Goal: Task Accomplishment & Management: Manage account settings

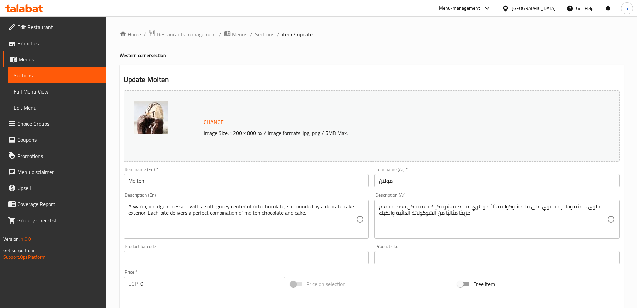
click at [173, 31] on span "Restaurants management" at bounding box center [187, 34] width 60 height 8
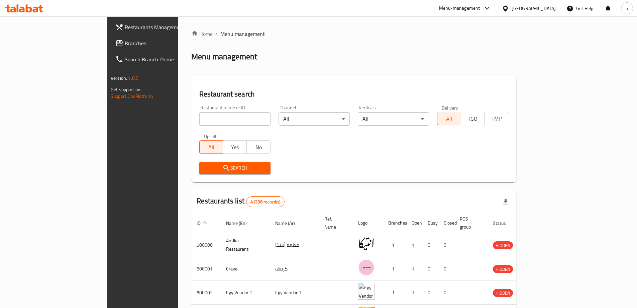
click at [125, 42] on span "Branches" at bounding box center [167, 43] width 84 height 8
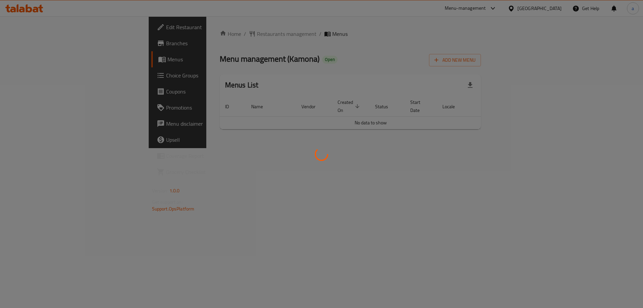
click at [71, 73] on div at bounding box center [321, 154] width 643 height 308
click at [66, 77] on div at bounding box center [321, 154] width 643 height 308
click at [46, 79] on div at bounding box center [321, 154] width 643 height 308
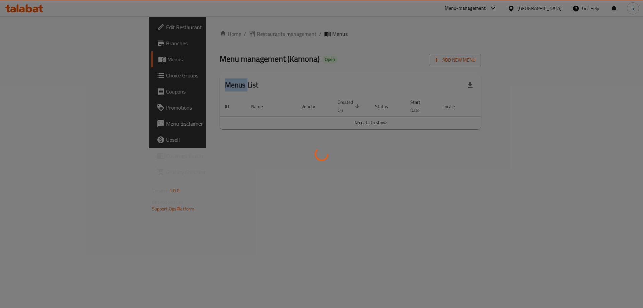
click at [46, 79] on div at bounding box center [321, 154] width 643 height 308
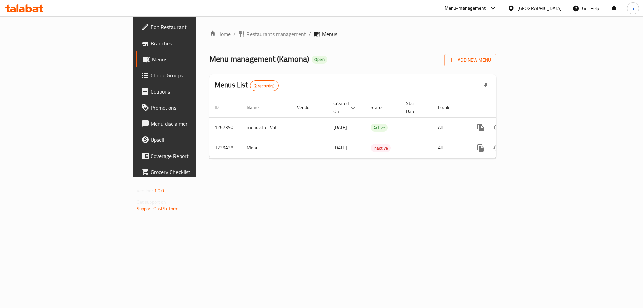
click at [57, 75] on div at bounding box center [321, 154] width 643 height 308
click at [151, 75] on span "Choice Groups" at bounding box center [193, 75] width 85 height 8
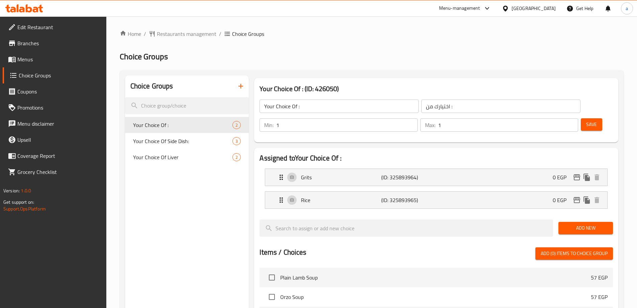
click at [46, 57] on span "Menus" at bounding box center [59, 59] width 84 height 8
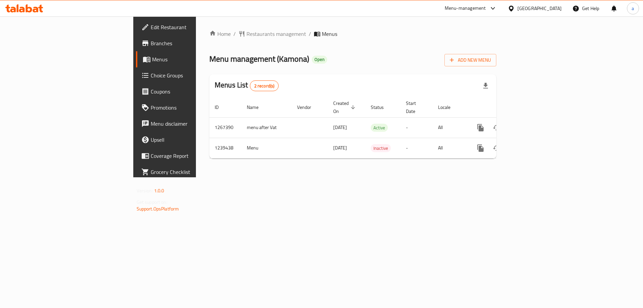
click at [151, 47] on span "Branches" at bounding box center [193, 43] width 85 height 8
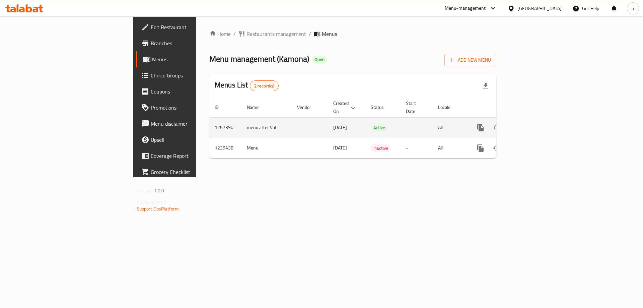
click at [542, 124] on td "enhanced table" at bounding box center [504, 127] width 75 height 20
click at [532, 123] on icon "enhanced table" at bounding box center [528, 127] width 8 height 8
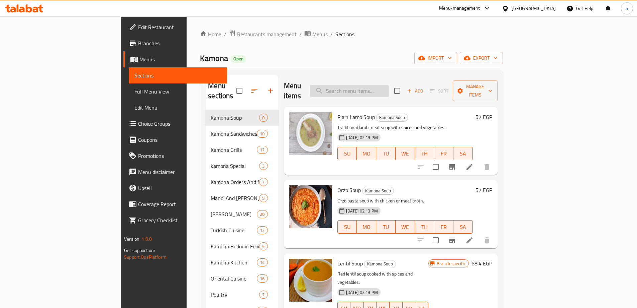
drag, startPoint x: 420, startPoint y: 79, endPoint x: 416, endPoint y: 82, distance: 5.2
click at [419, 79] on div "Menu items Add Sort Manage items" at bounding box center [391, 91] width 214 height 32
click at [389, 85] on input "search" at bounding box center [349, 91] width 79 height 12
paste input "Nefa"
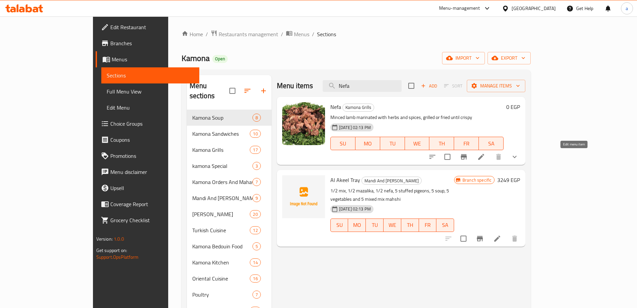
type input "Nefa"
click at [486, 160] on icon at bounding box center [482, 157] width 8 height 8
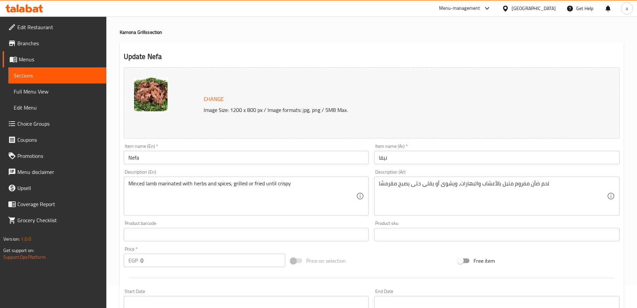
scroll to position [23, 0]
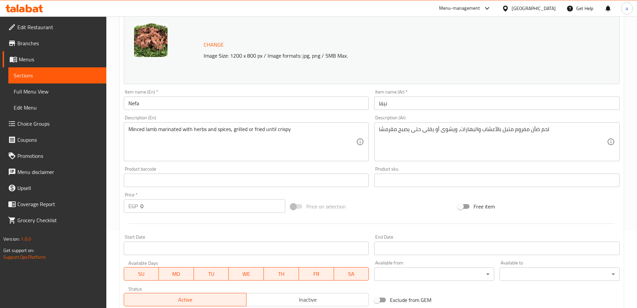
scroll to position [48, 0]
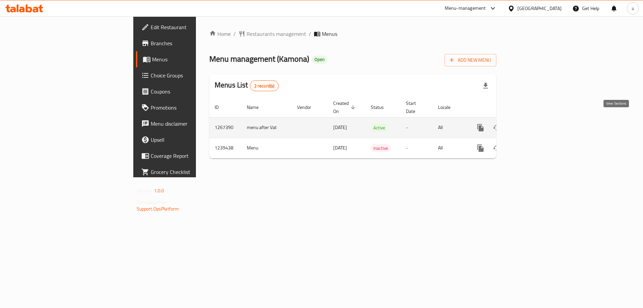
click at [532, 123] on icon "enhanced table" at bounding box center [528, 127] width 8 height 8
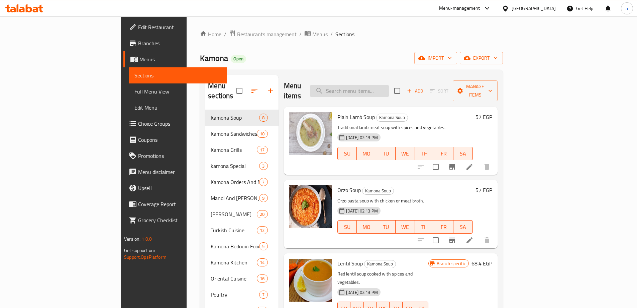
click at [389, 91] on input "search" at bounding box center [349, 91] width 79 height 12
paste input "Filetto Shambri"
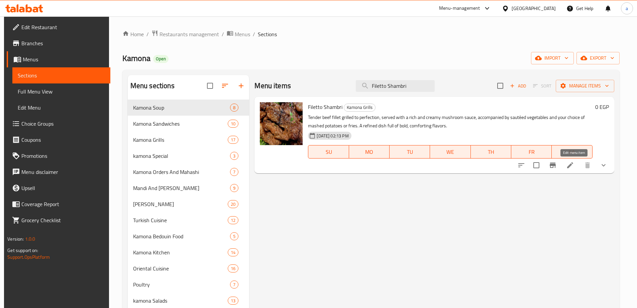
type input "Filetto Shambri"
click at [574, 164] on icon at bounding box center [571, 165] width 8 height 8
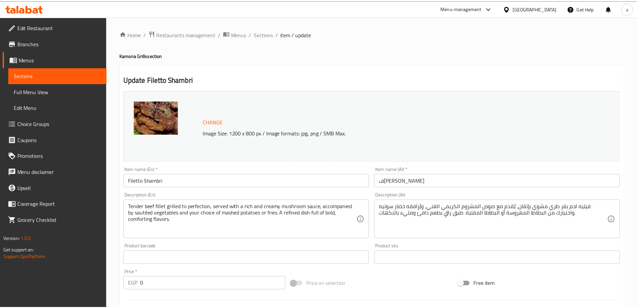
scroll to position [190, 0]
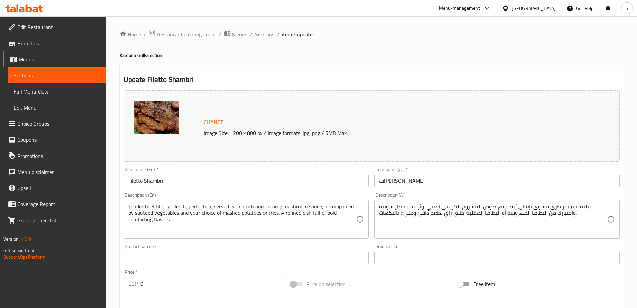
click at [184, 39] on div "Home / Restaurants management / Menus / Sections / item / update Kamona Grills …" at bounding box center [372, 286] width 504 height 513
click at [184, 38] on span "Restaurants management" at bounding box center [187, 34] width 60 height 8
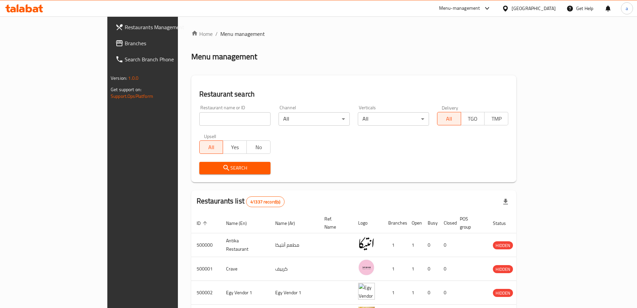
click at [110, 49] on link "Branches" at bounding box center [162, 43] width 104 height 16
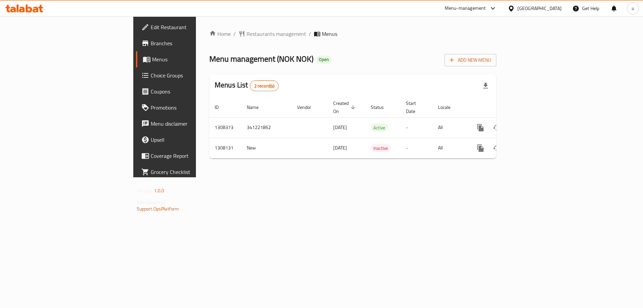
click at [151, 78] on span "Choice Groups" at bounding box center [193, 75] width 85 height 8
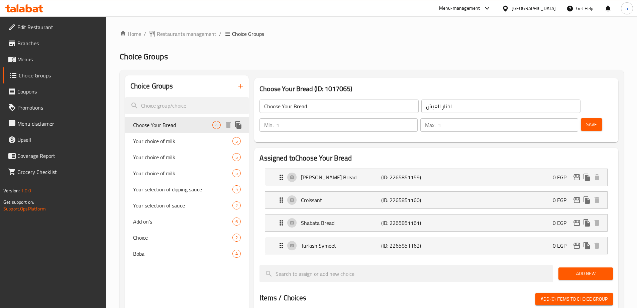
click at [173, 143] on span "Your choice of milk" at bounding box center [183, 141] width 100 height 8
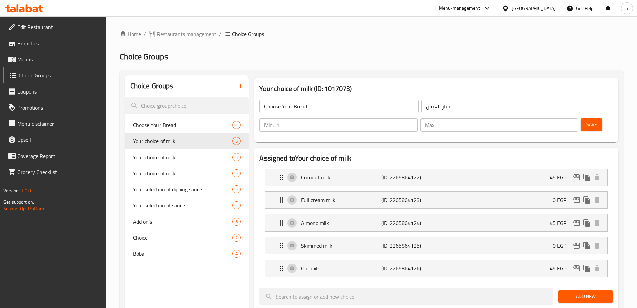
type input "Your choice of milk"
type input "اختار نوع اللبن"
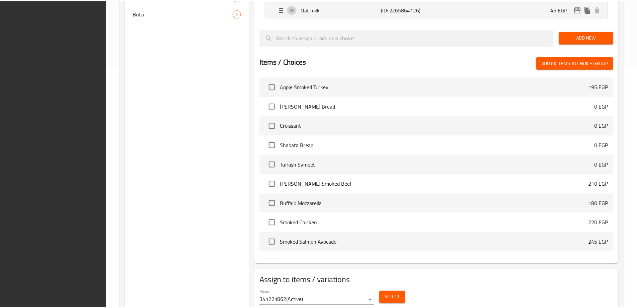
scroll to position [265, 0]
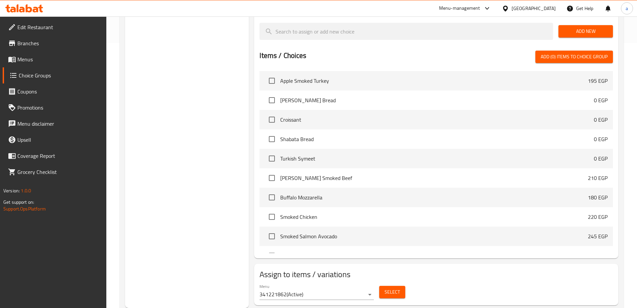
click at [207, 144] on div "Choice Groups Choose Your Bread 4 Your choice of milk 5 Your choice of milk 5 Y…" at bounding box center [187, 59] width 124 height 497
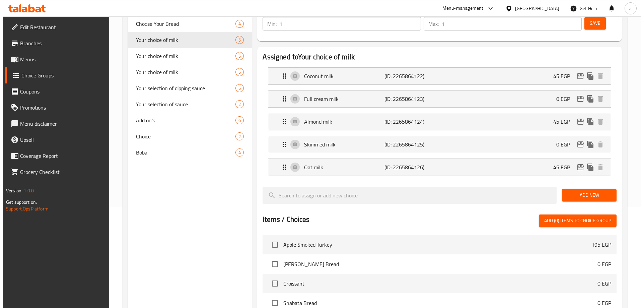
scroll to position [0, 0]
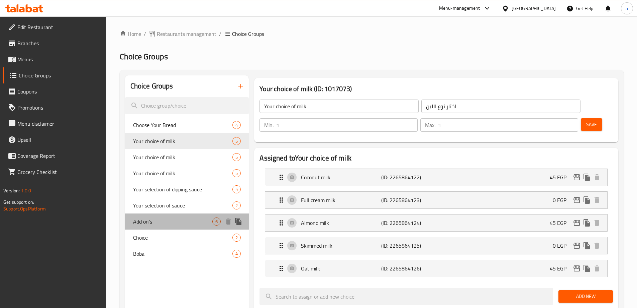
click at [163, 214] on div "Add on's 6" at bounding box center [187, 221] width 124 height 16
type input "Add on's"
type input "إضافات"
type input "0"
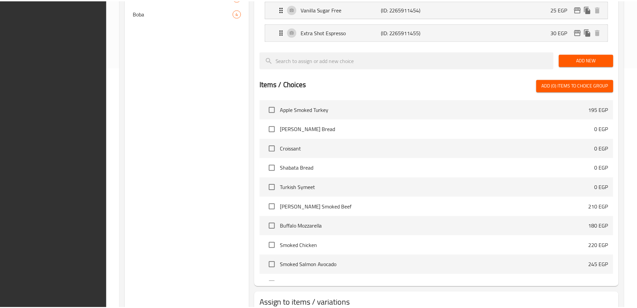
scroll to position [287, 0]
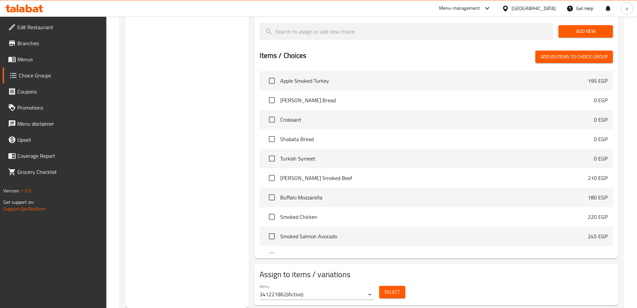
click at [240, 204] on div "Choice Groups Choose Your Bread 4 Your choice of milk 5 Your choice of milk 5 Y…" at bounding box center [187, 48] width 124 height 520
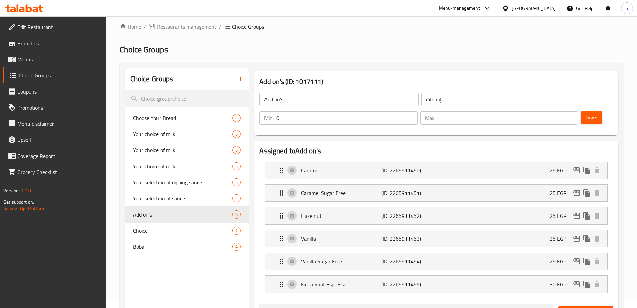
scroll to position [0, 0]
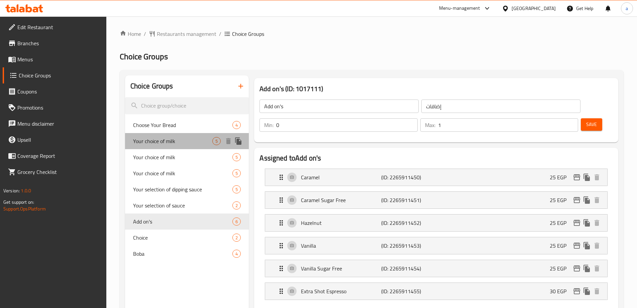
click at [170, 140] on span "Your choice of milk" at bounding box center [173, 141] width 80 height 8
type input "Your choice of milk"
type input "اختار نوع اللبن"
type input "1"
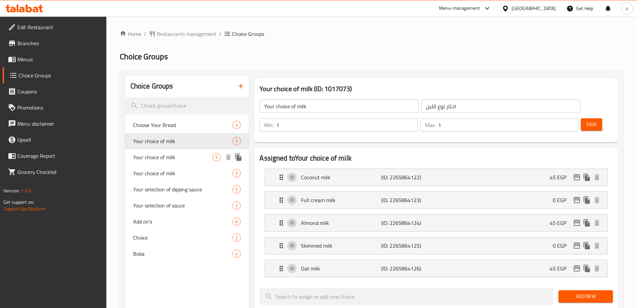
click at [173, 158] on span "Your choice of milk" at bounding box center [173, 157] width 80 height 8
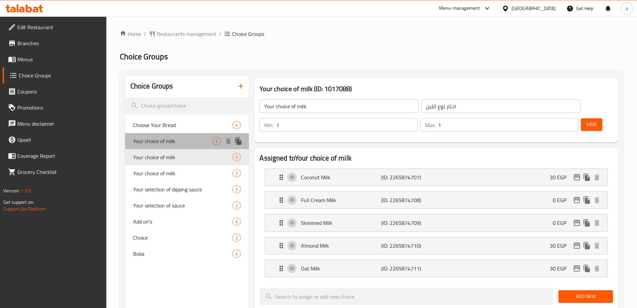
click at [175, 146] on div "Your choice of milk 5" at bounding box center [187, 141] width 124 height 16
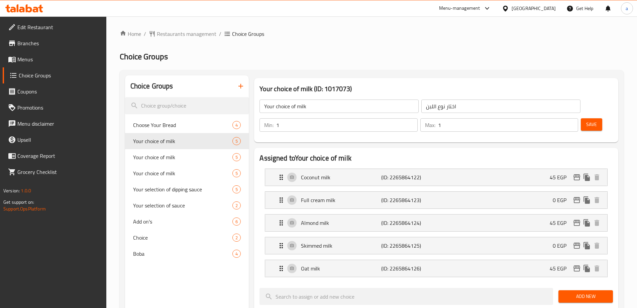
click at [370, 49] on div "Home / Restaurants management / Choice Groups Choice Groups Choice Groups Choos…" at bounding box center [372, 304] width 504 height 548
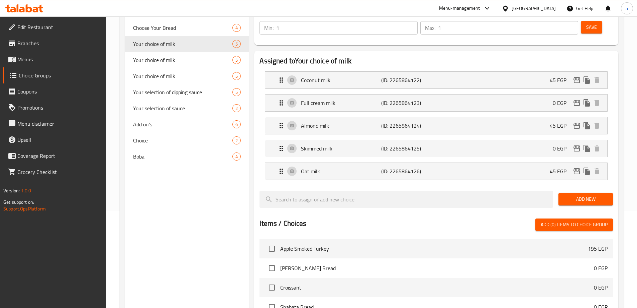
scroll to position [64, 0]
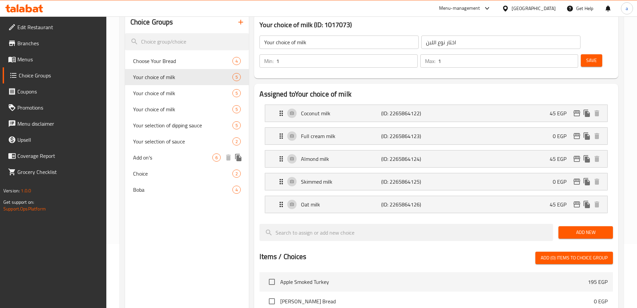
click at [175, 157] on span "Add on's" at bounding box center [173, 157] width 80 height 8
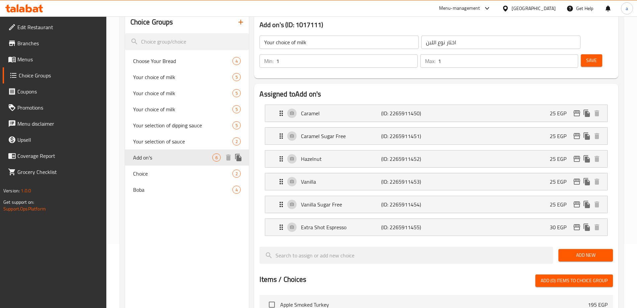
type input "Add on's"
type input "إضافات"
type input "0"
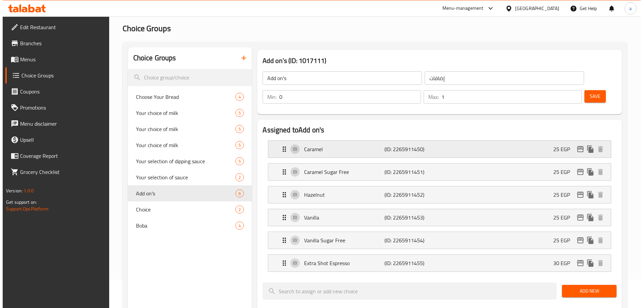
scroll to position [0, 0]
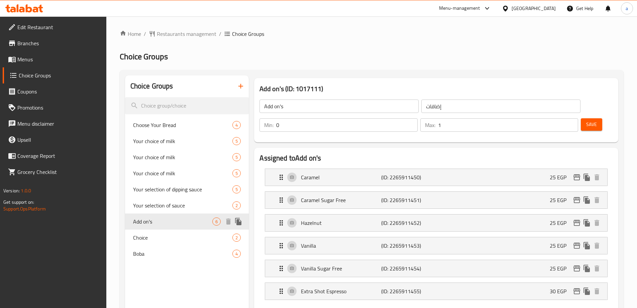
click at [159, 225] on span "Add on's" at bounding box center [173, 221] width 80 height 8
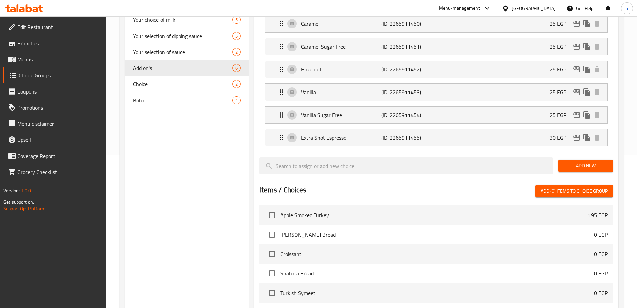
scroll to position [53, 0]
